Goal: Find specific page/section: Find specific page/section

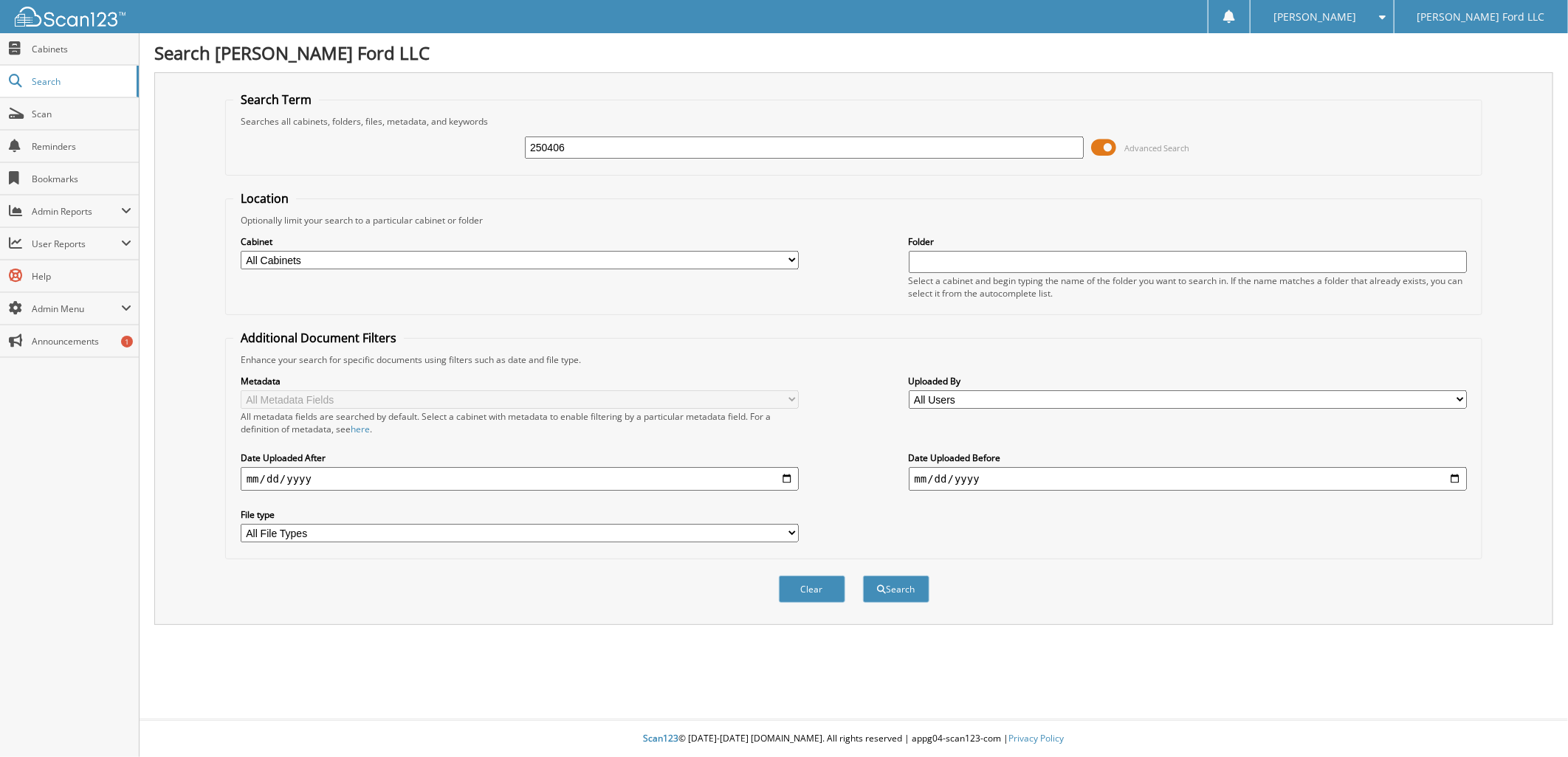
type input "250406"
click at [863, 576] on button "Search" at bounding box center [896, 589] width 66 height 27
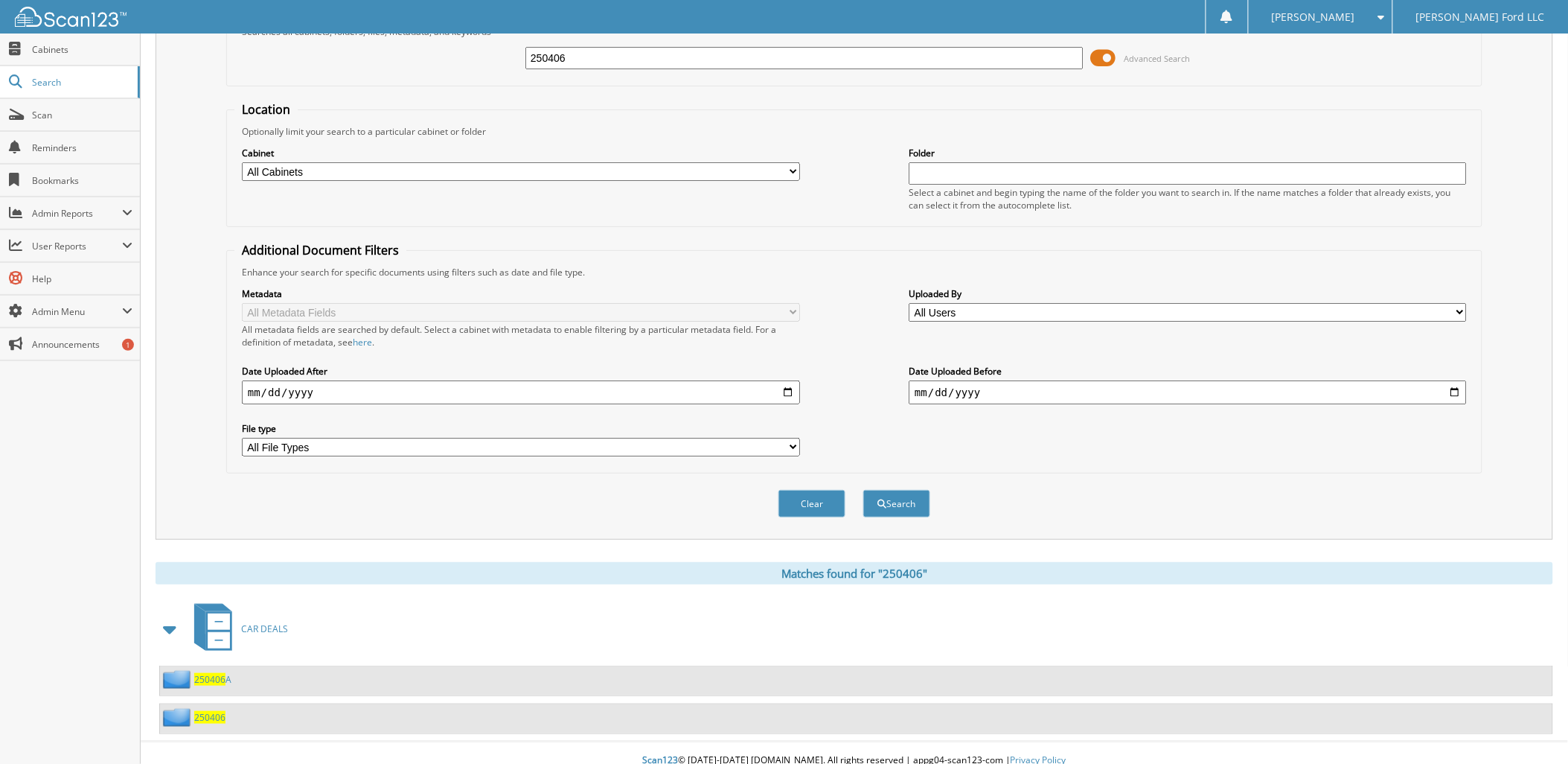
scroll to position [91, 0]
click at [214, 711] on span "250406" at bounding box center [209, 716] width 31 height 12
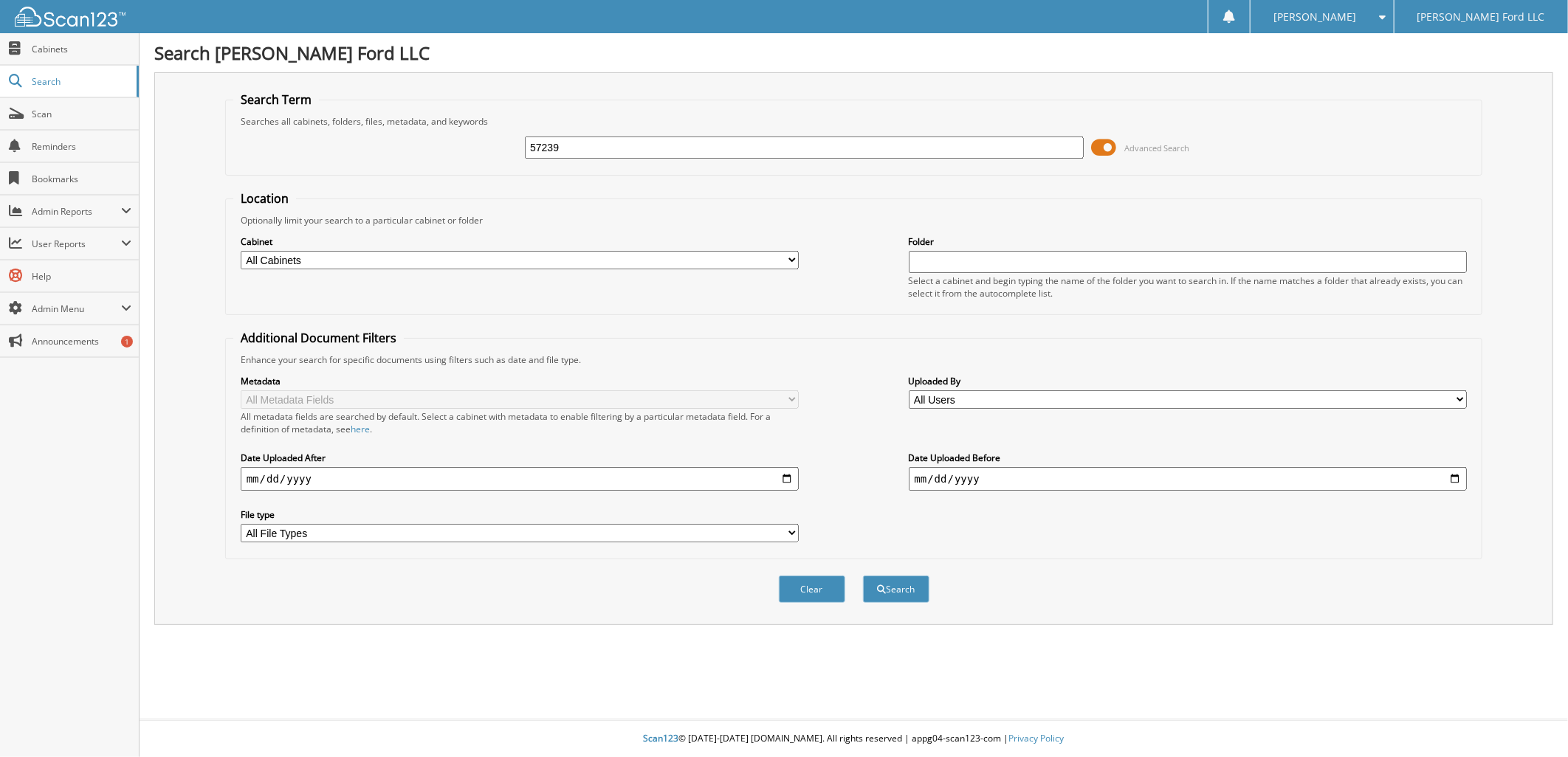
type input "57239"
click at [863, 576] on button "Search" at bounding box center [896, 589] width 66 height 27
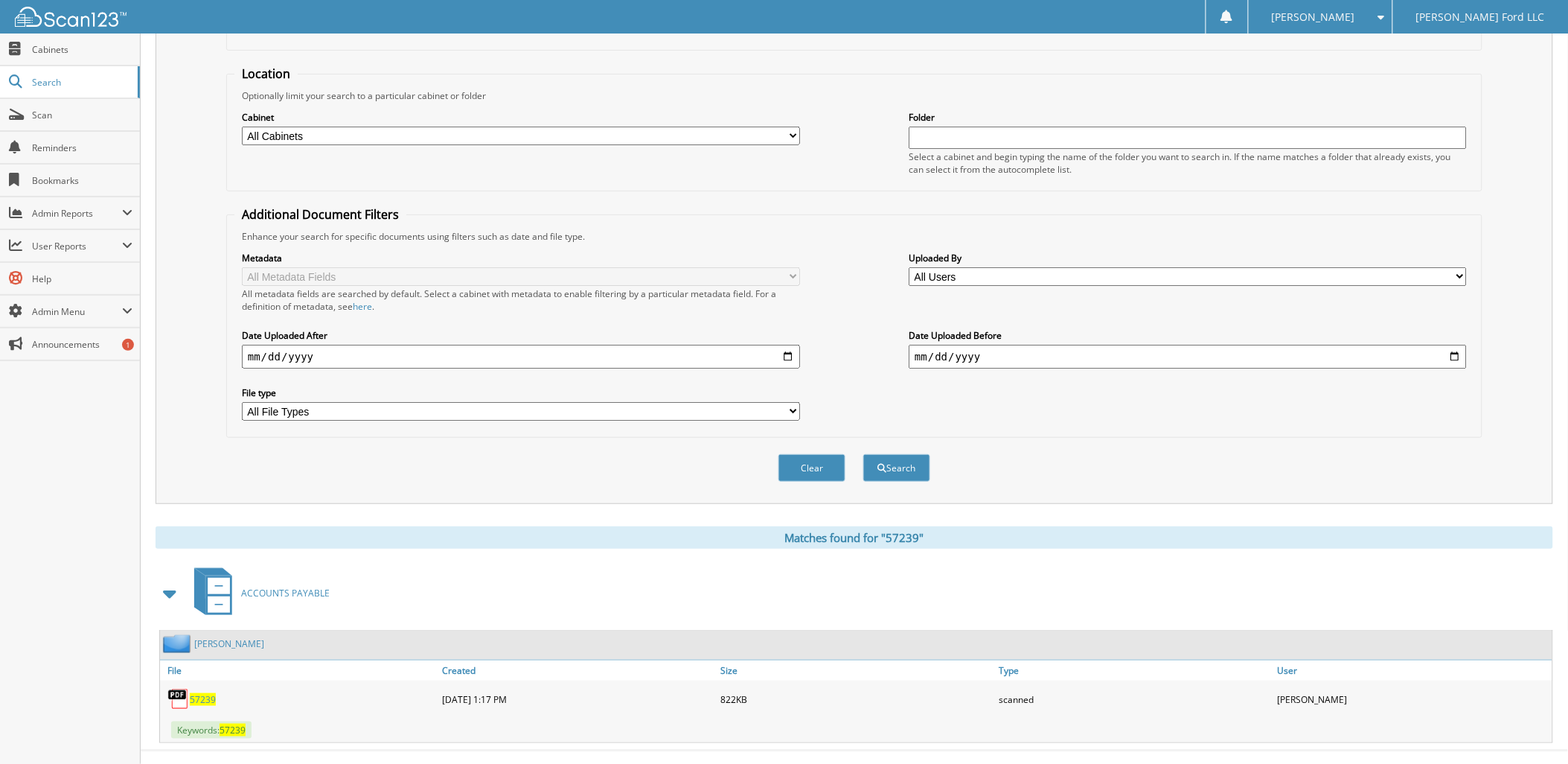
scroll to position [136, 0]
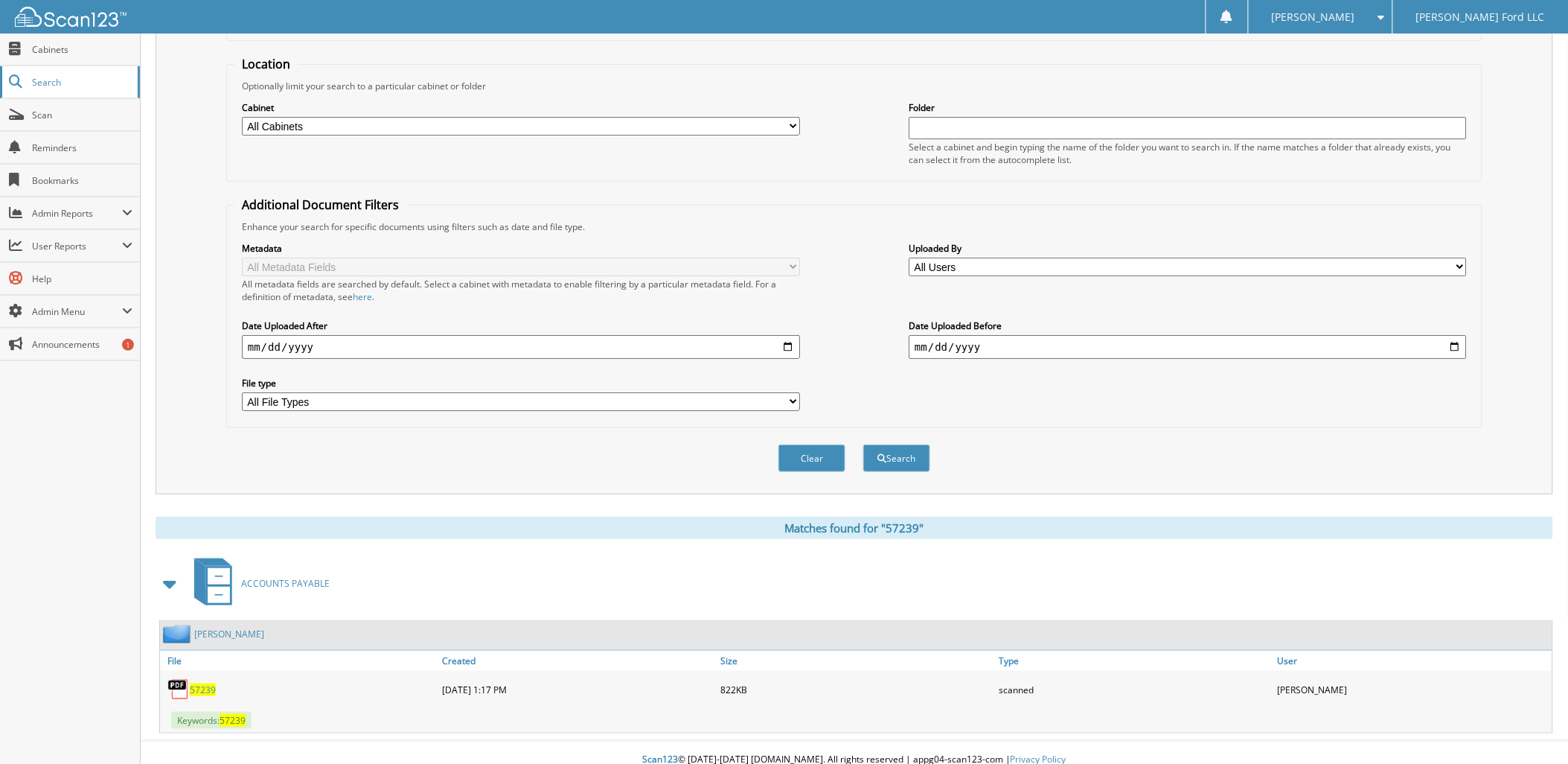
click at [39, 76] on span "Search" at bounding box center [81, 82] width 98 height 12
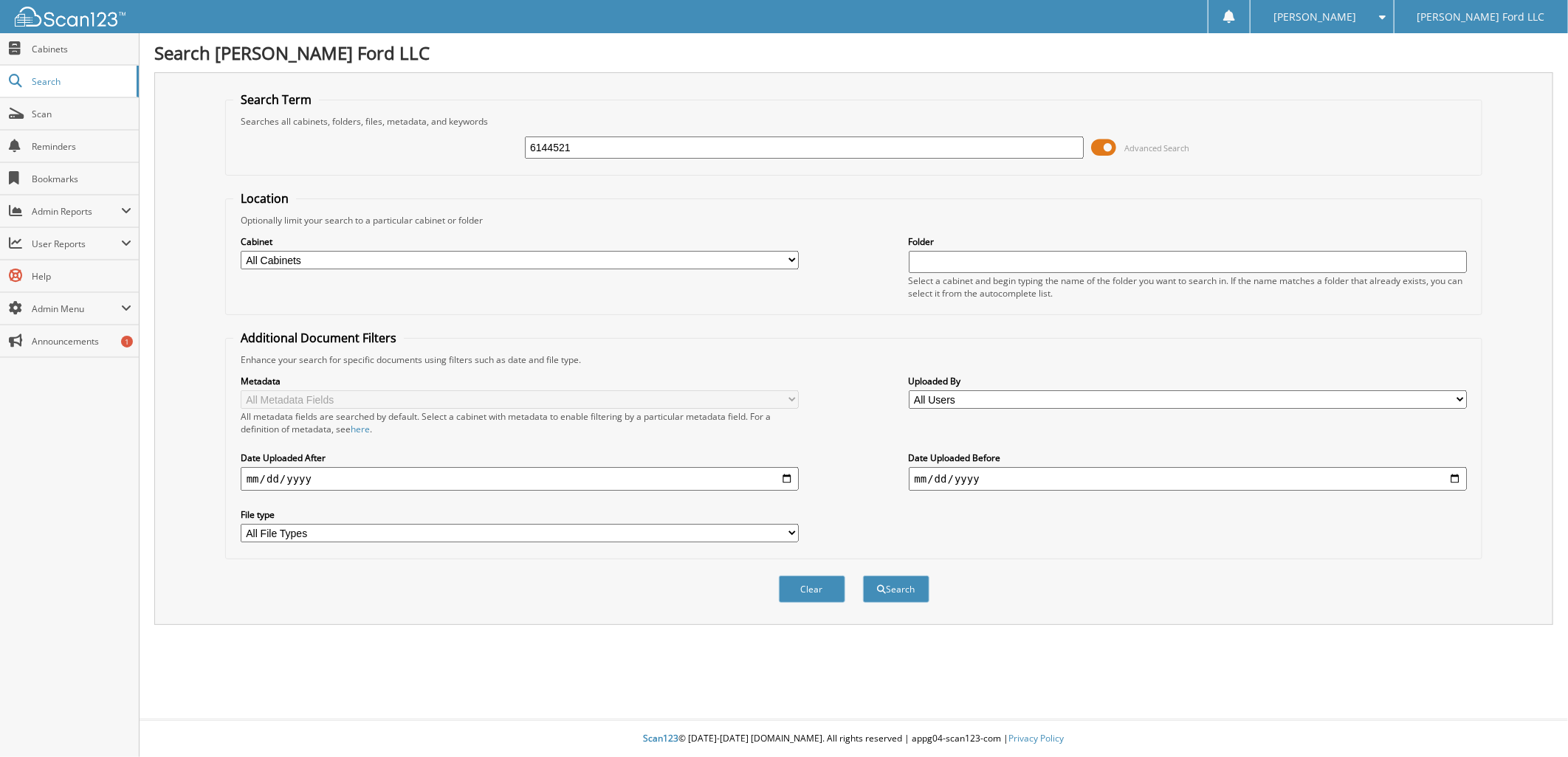
type input "6144521"
click at [863, 576] on button "Search" at bounding box center [896, 589] width 66 height 27
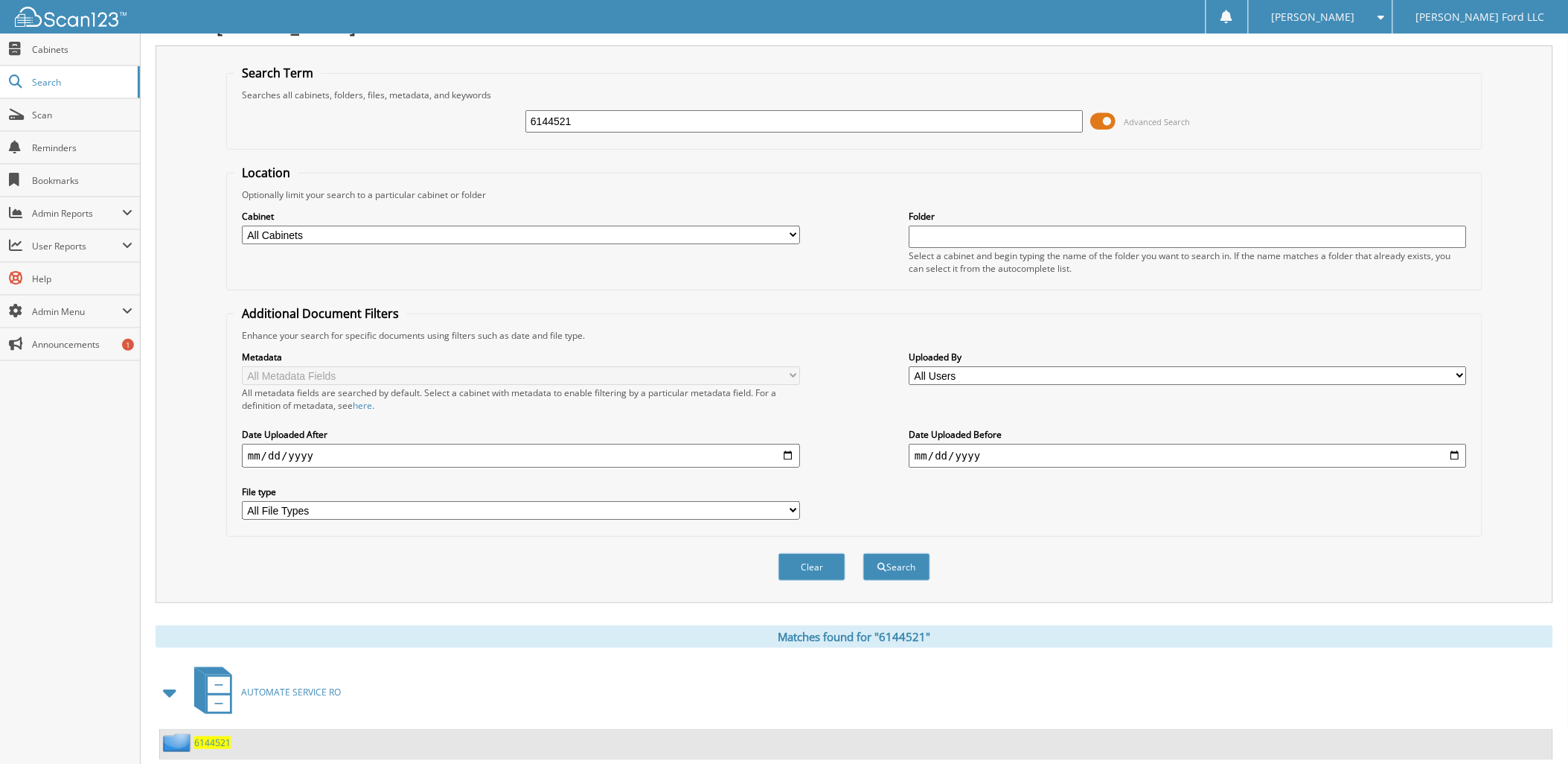
scroll to position [53, 0]
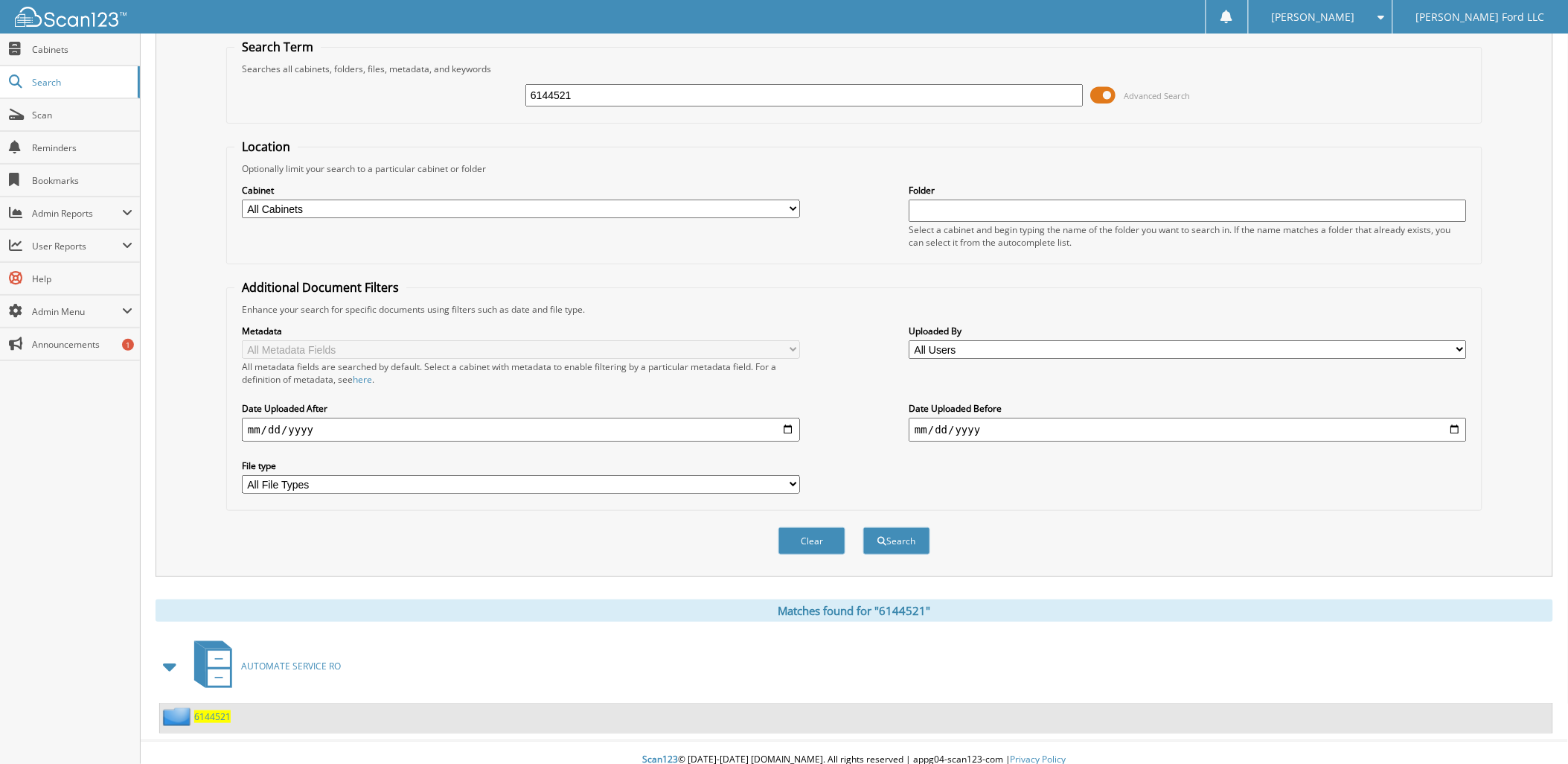
click at [213, 711] on span "6144521" at bounding box center [212, 716] width 36 height 12
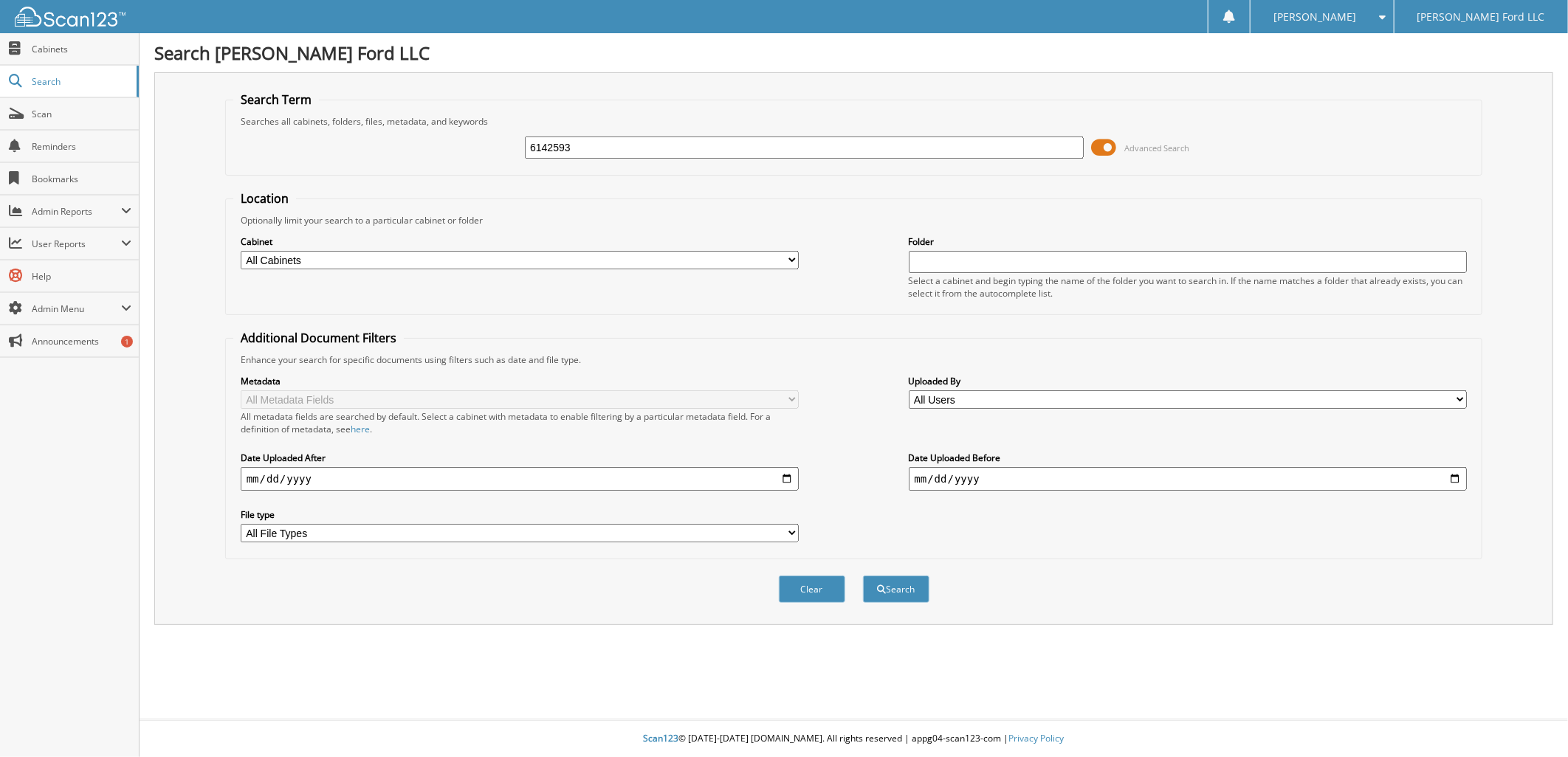
type input "6142593"
click at [863, 576] on button "Search" at bounding box center [896, 589] width 66 height 27
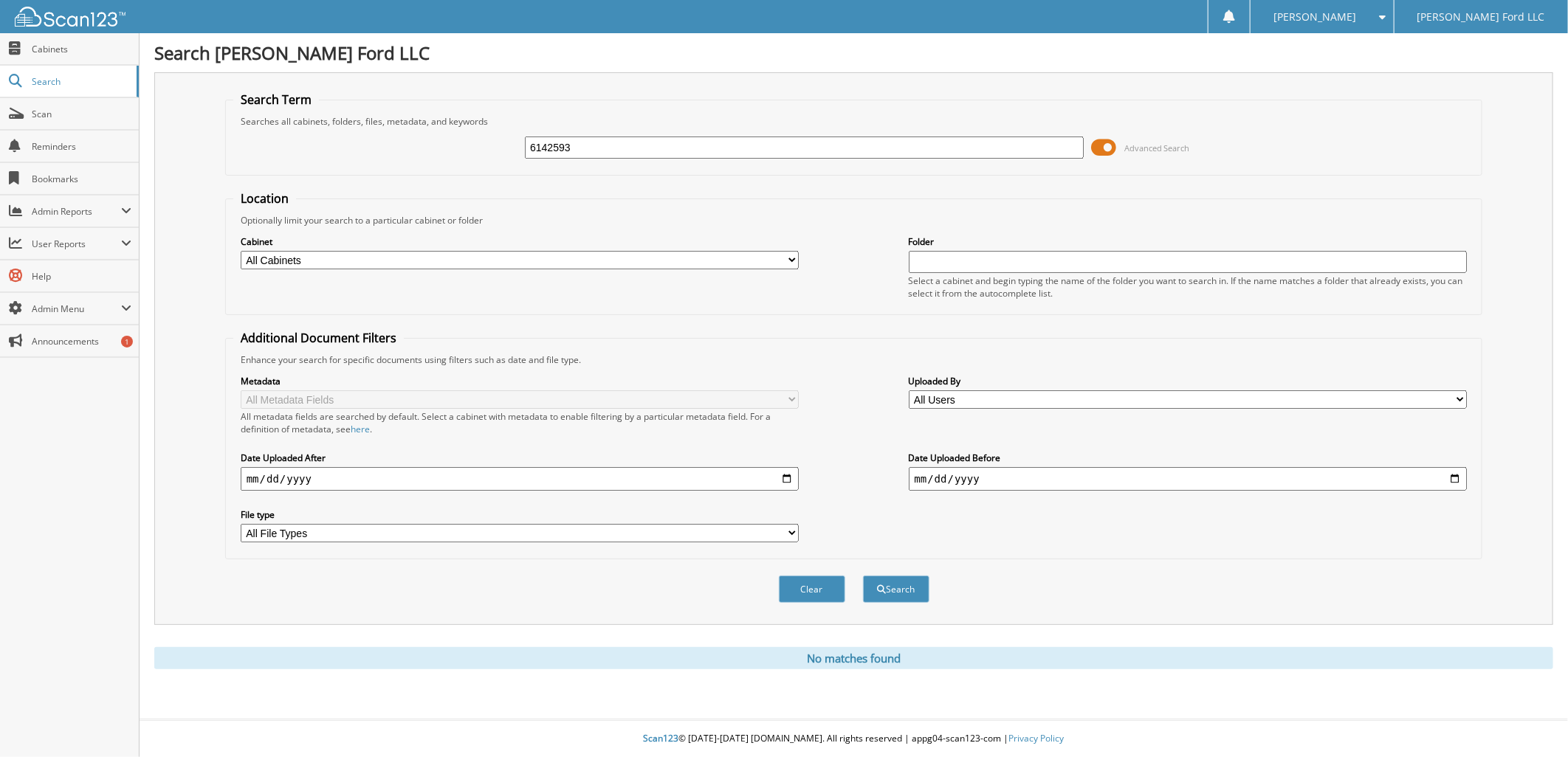
click at [621, 157] on div "6142593" at bounding box center [804, 147] width 559 height 25
click at [608, 137] on input "6142593" at bounding box center [804, 147] width 559 height 22
type input "6"
type input "7047555"
click at [863, 576] on button "Search" at bounding box center [896, 589] width 66 height 27
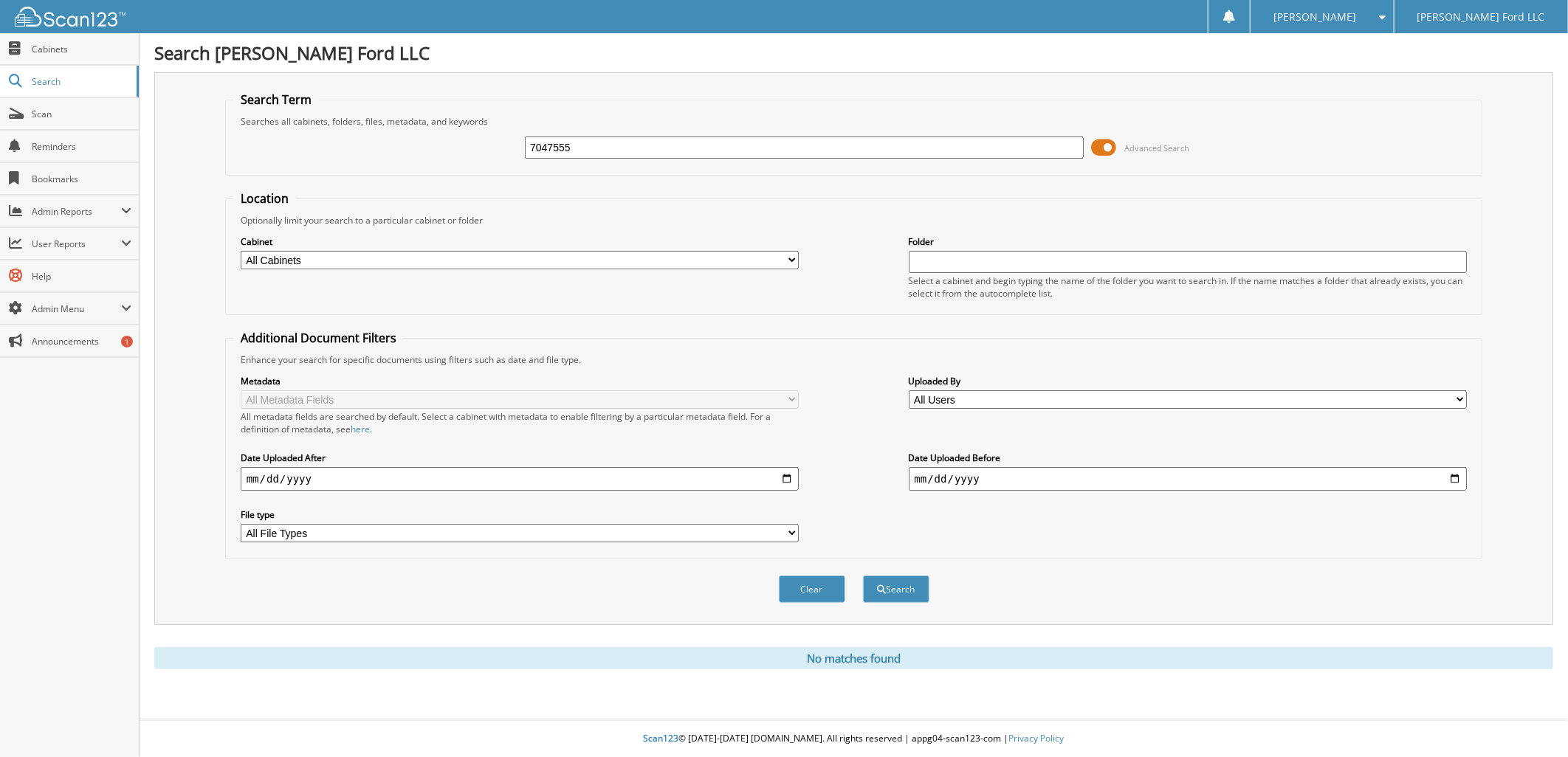
click at [608, 137] on input "7047555" at bounding box center [804, 147] width 559 height 22
type input "7"
type input "250845"
click at [863, 576] on button "Search" at bounding box center [896, 589] width 66 height 27
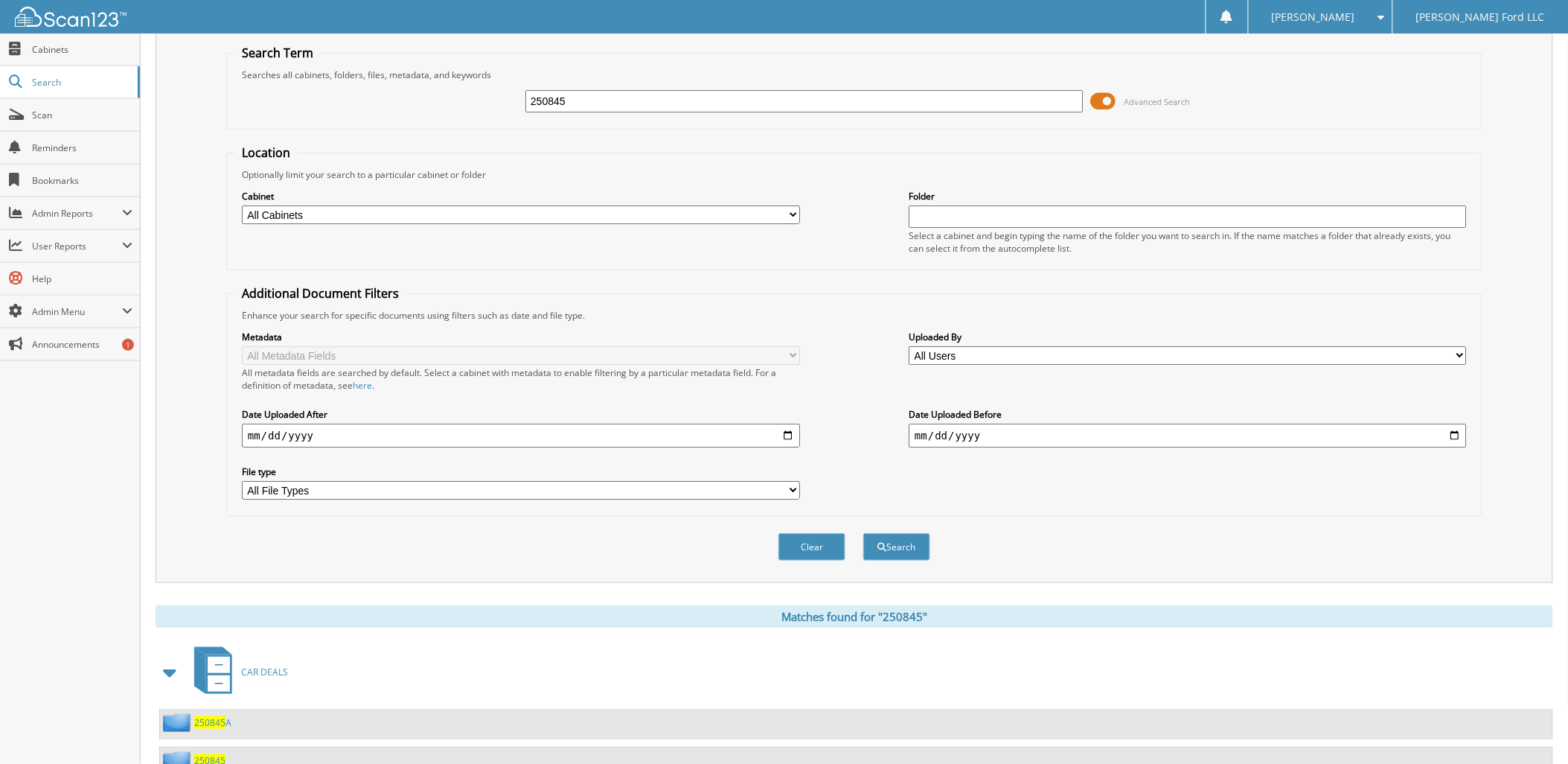
scroll to position [91, 0]
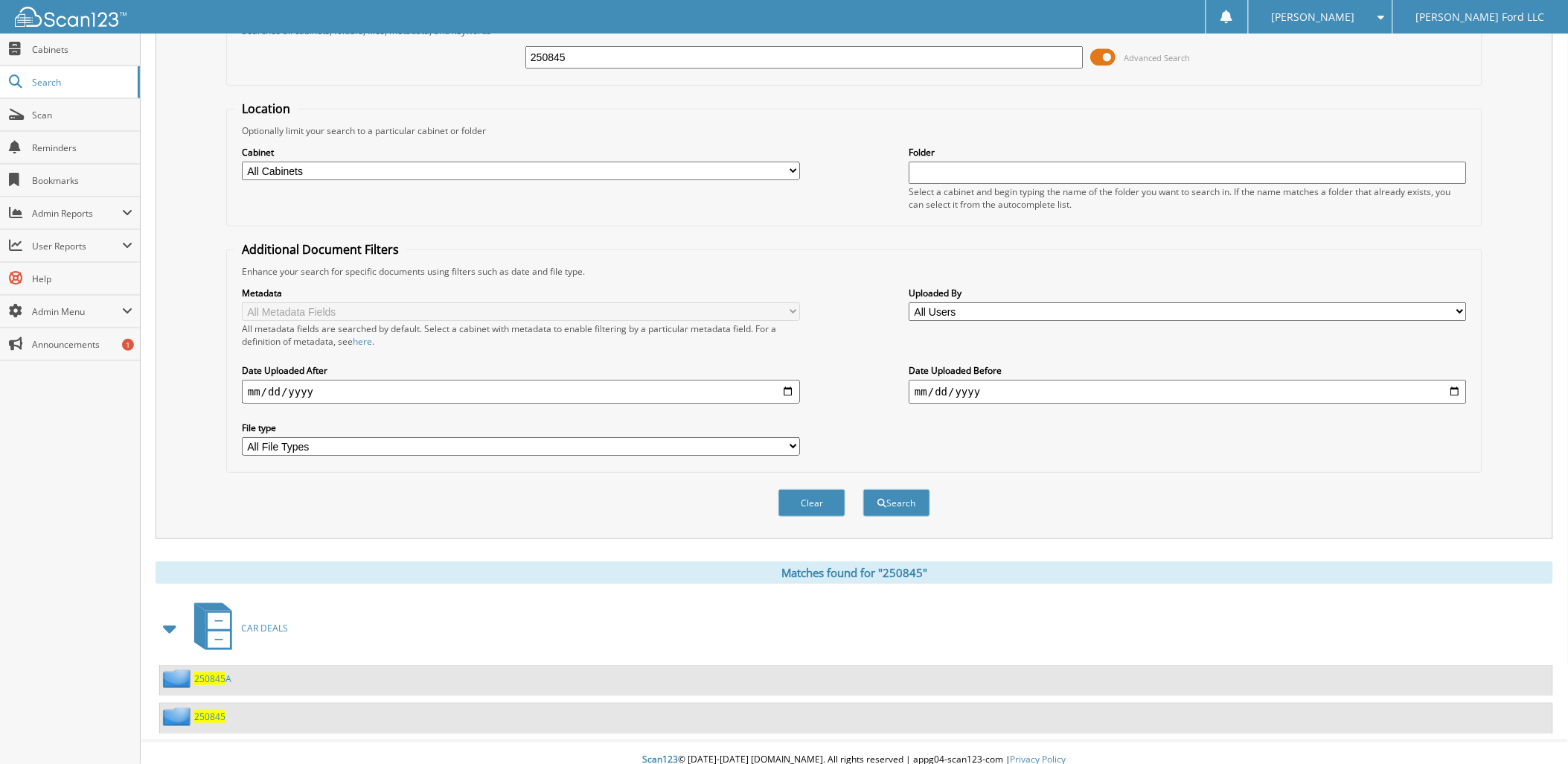
click at [208, 711] on span "250845" at bounding box center [209, 716] width 31 height 12
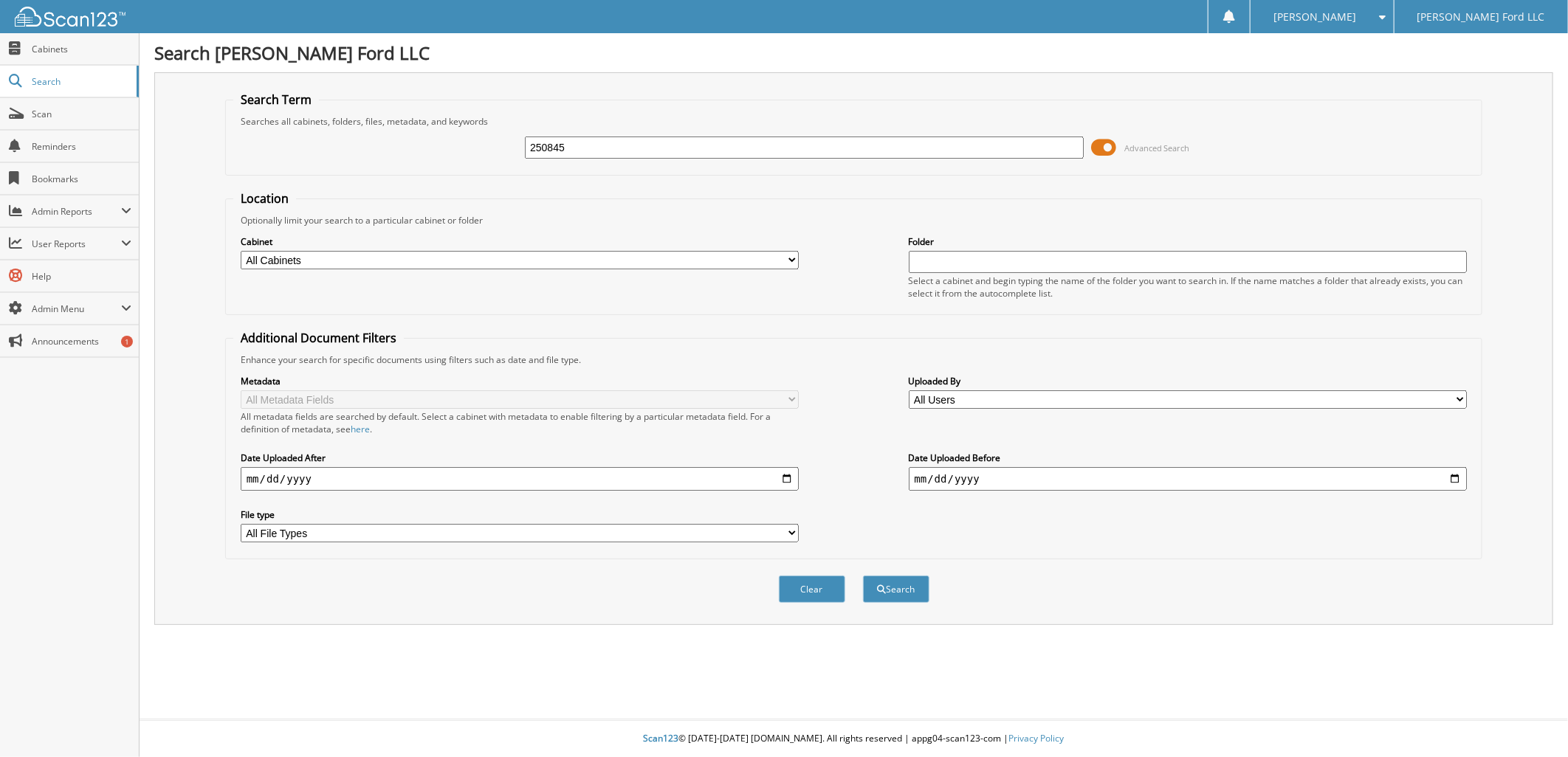
type input "250845"
click at [863, 576] on button "Search" at bounding box center [896, 589] width 66 height 27
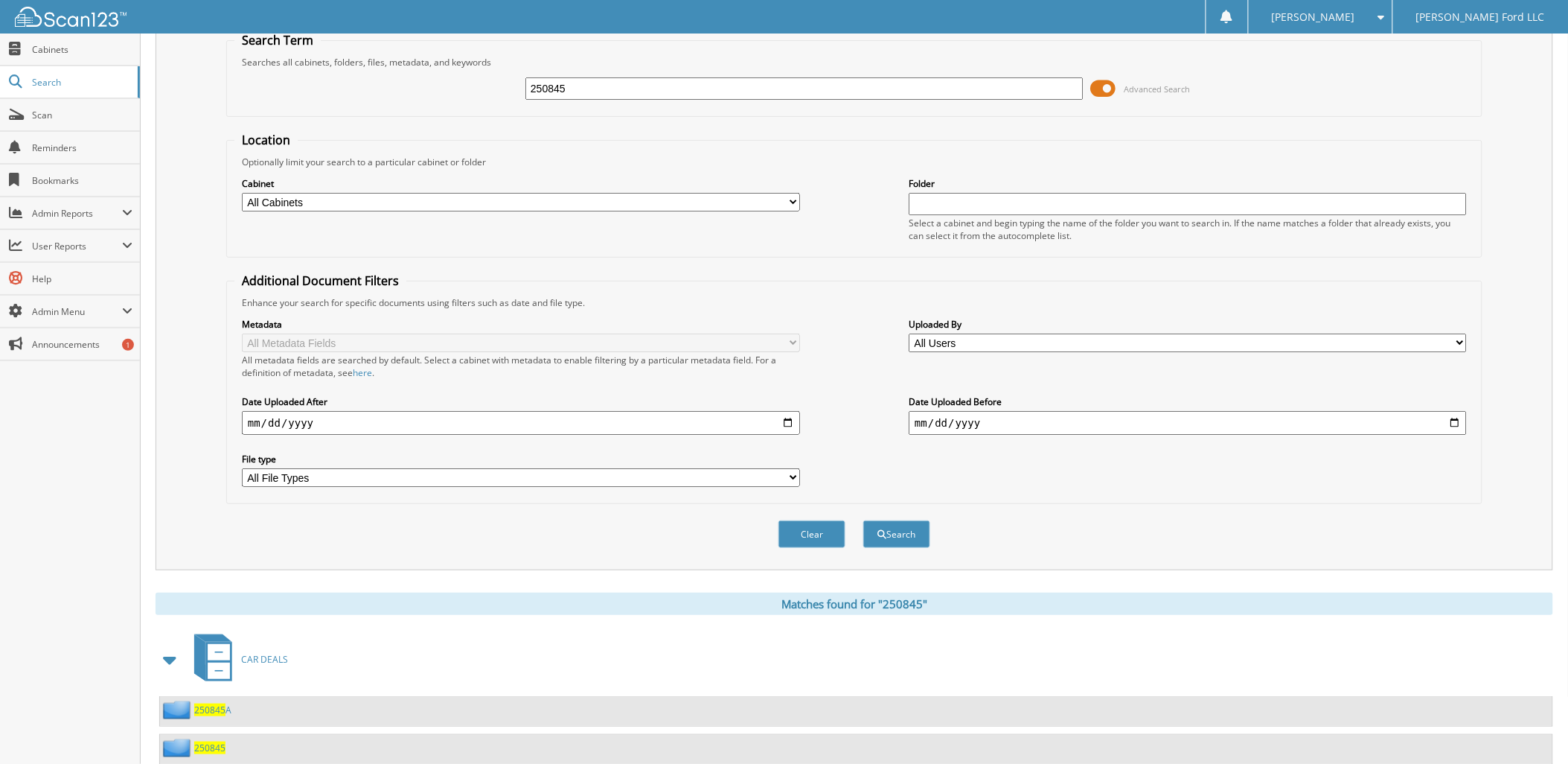
scroll to position [91, 0]
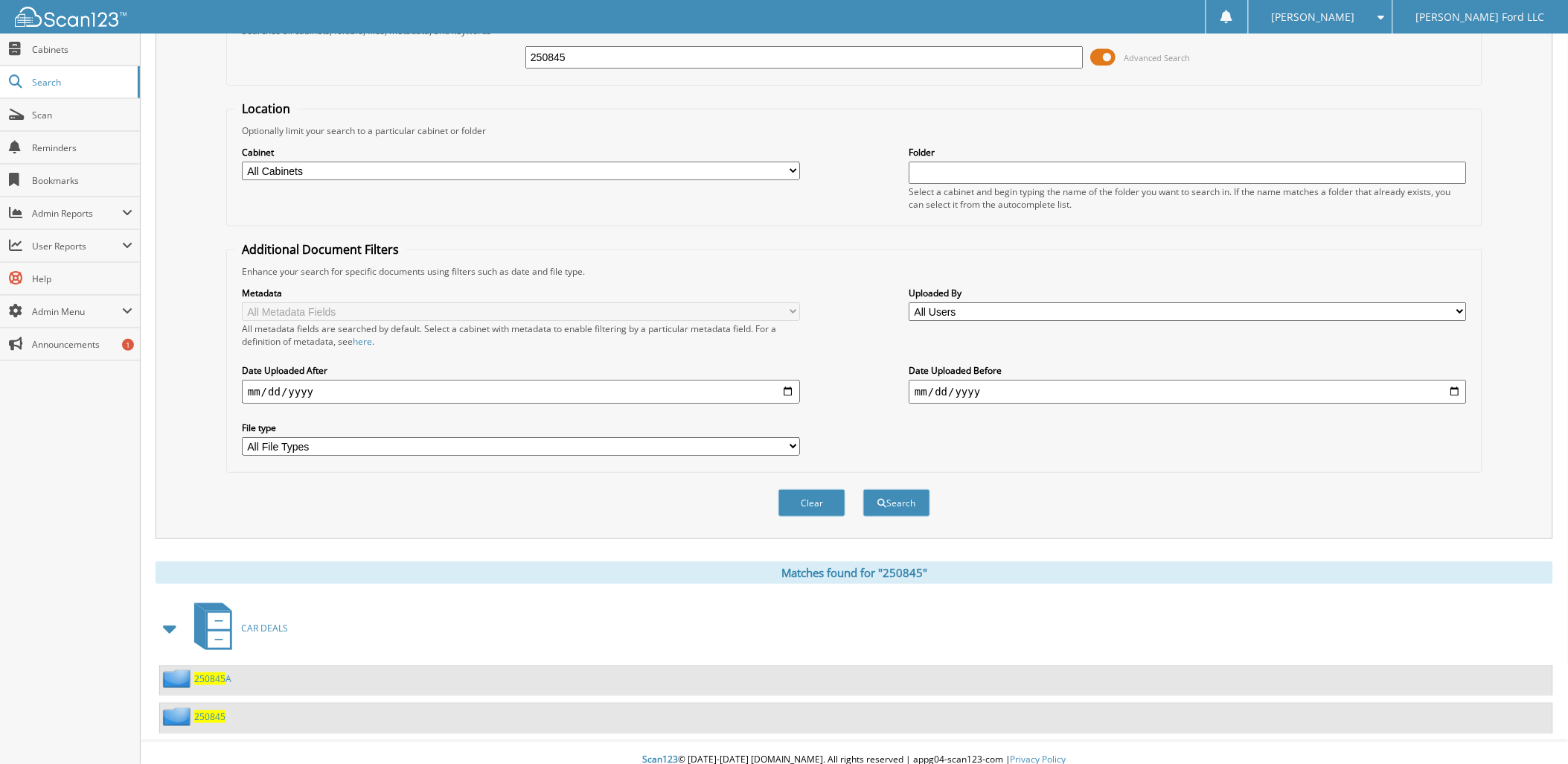
click at [571, 60] on input "250845" at bounding box center [804, 56] width 558 height 22
type input "2"
type input "250899"
click at [863, 490] on button "Search" at bounding box center [897, 503] width 67 height 28
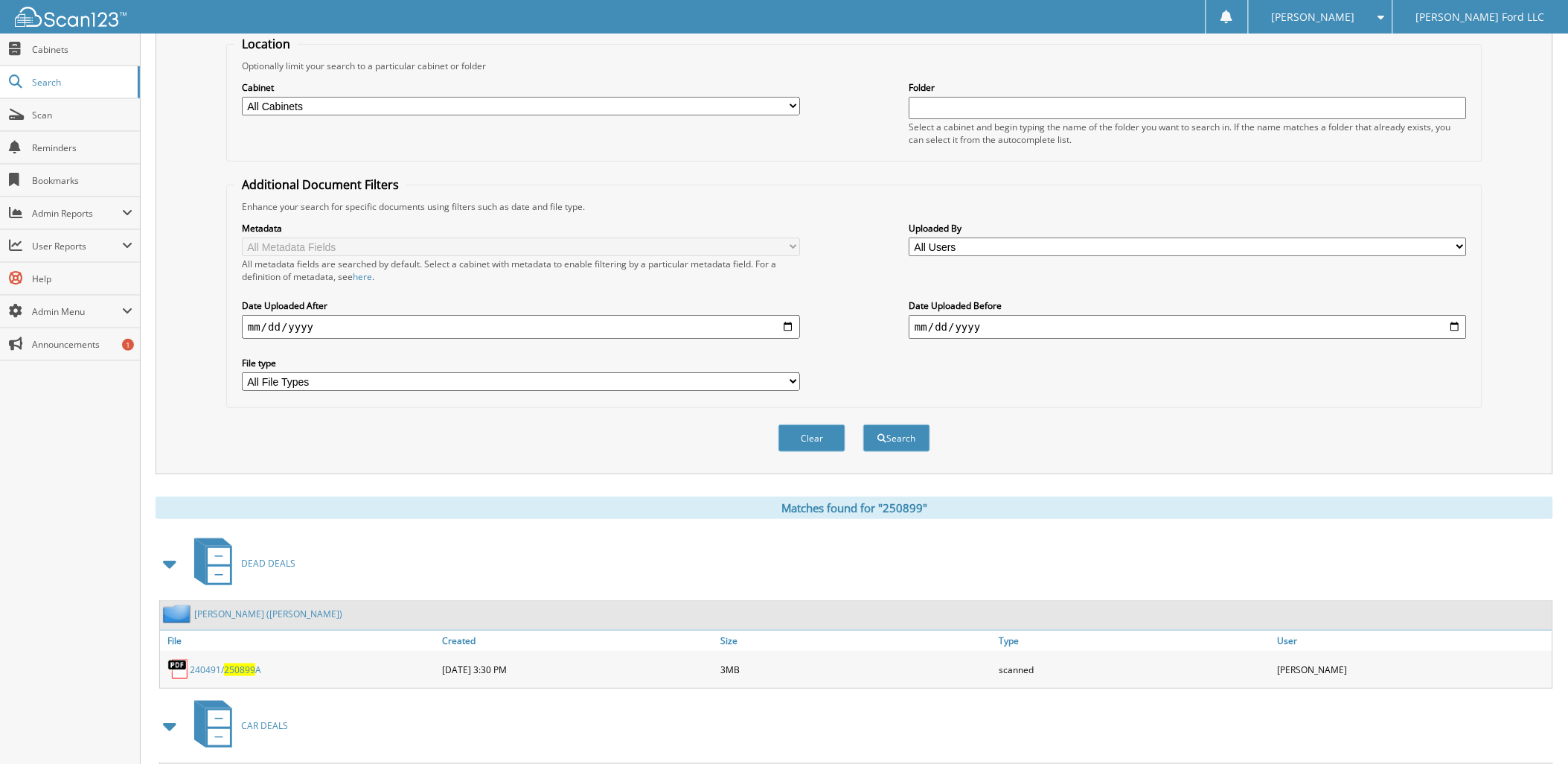
scroll to position [253, 0]
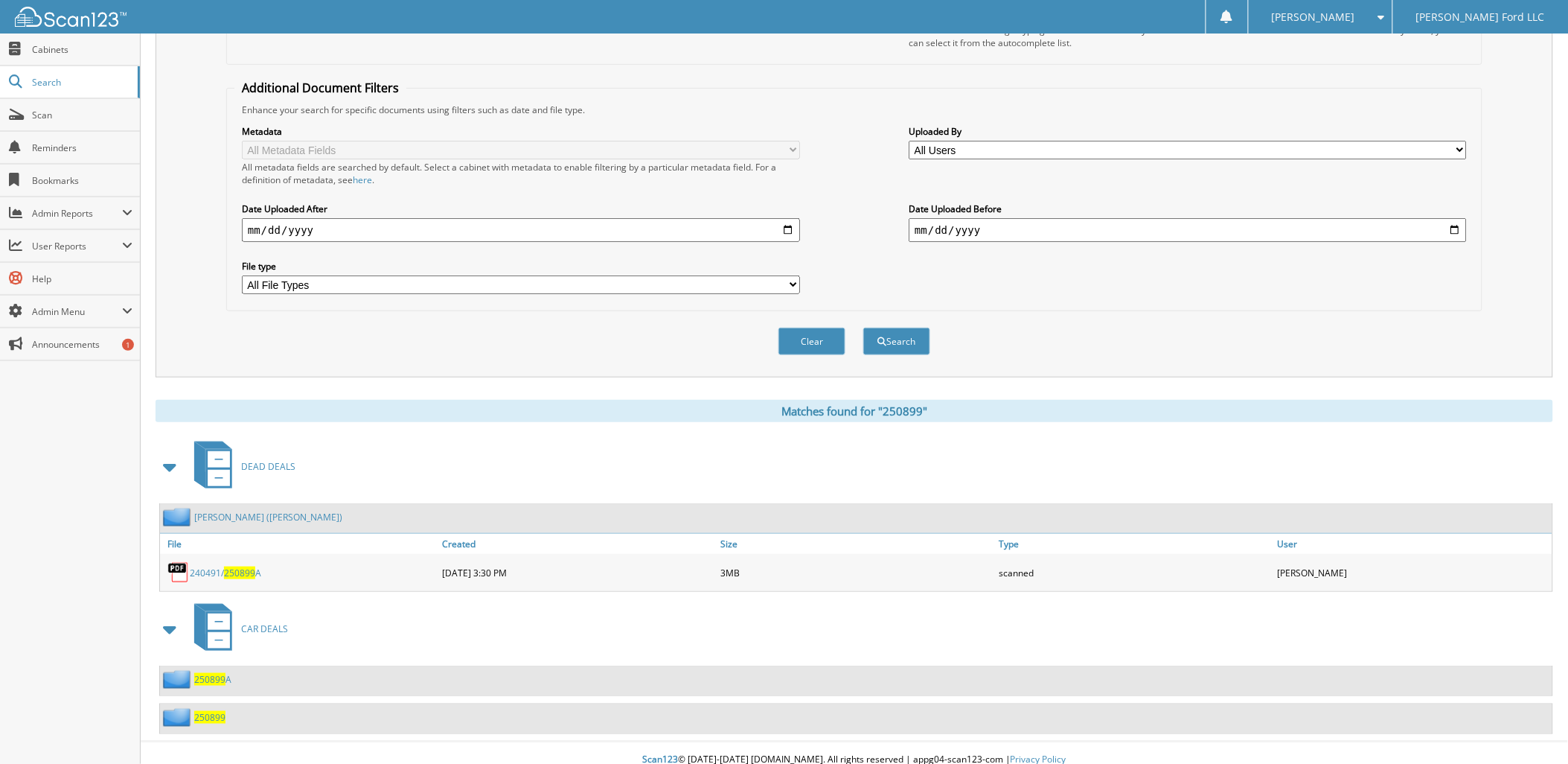
click at [207, 712] on span "250899" at bounding box center [209, 717] width 31 height 12
